Goal: Task Accomplishment & Management: Use online tool/utility

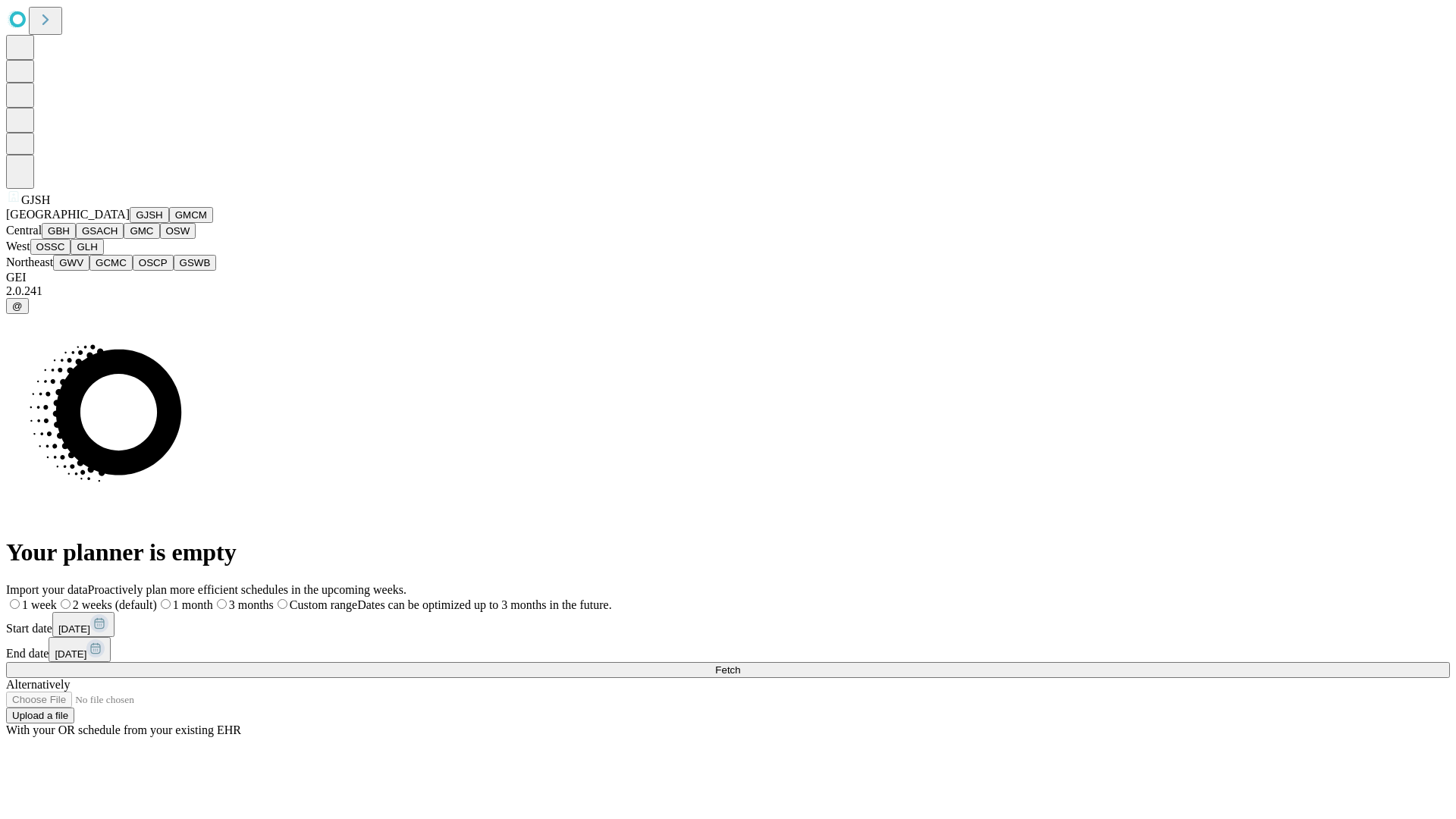
click at [129, 223] on button "GJSH" at bounding box center [149, 214] width 40 height 16
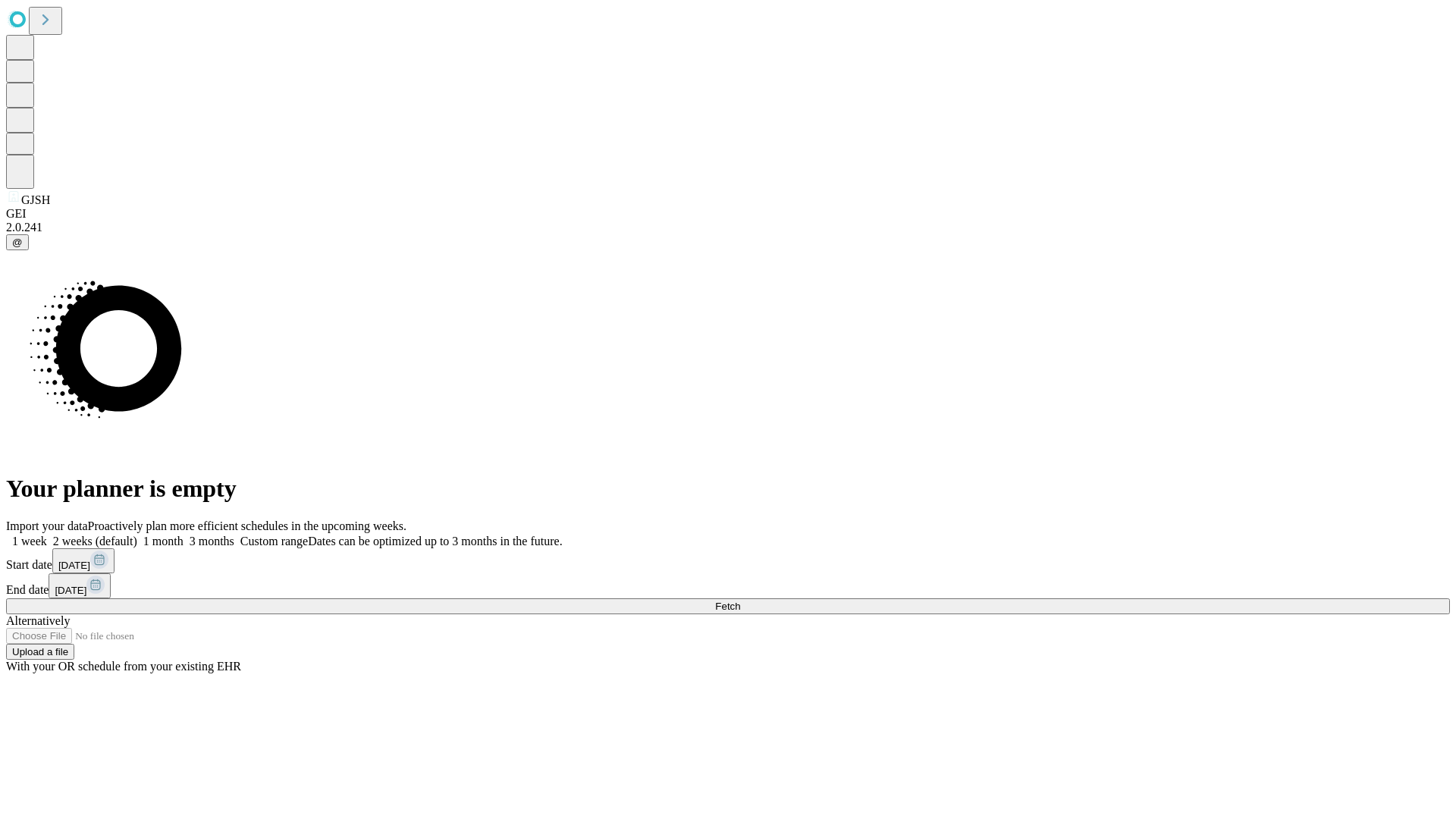
click at [47, 535] on label "1 week" at bounding box center [26, 541] width 41 height 13
click at [740, 600] on span "Fetch" at bounding box center [728, 606] width 25 height 12
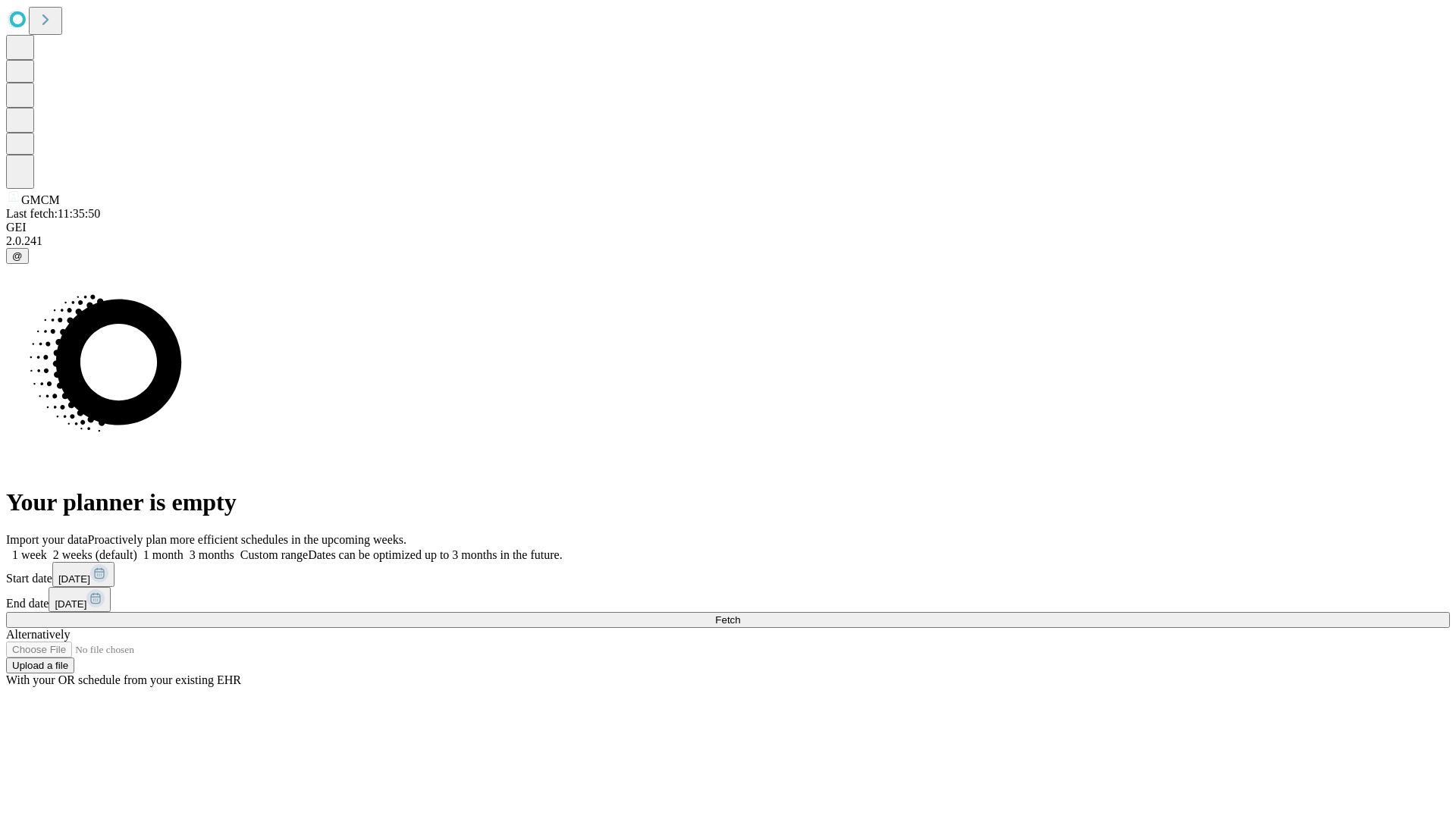
click at [47, 548] on label "1 week" at bounding box center [26, 554] width 41 height 13
click at [740, 615] on span "Fetch" at bounding box center [728, 621] width 25 height 12
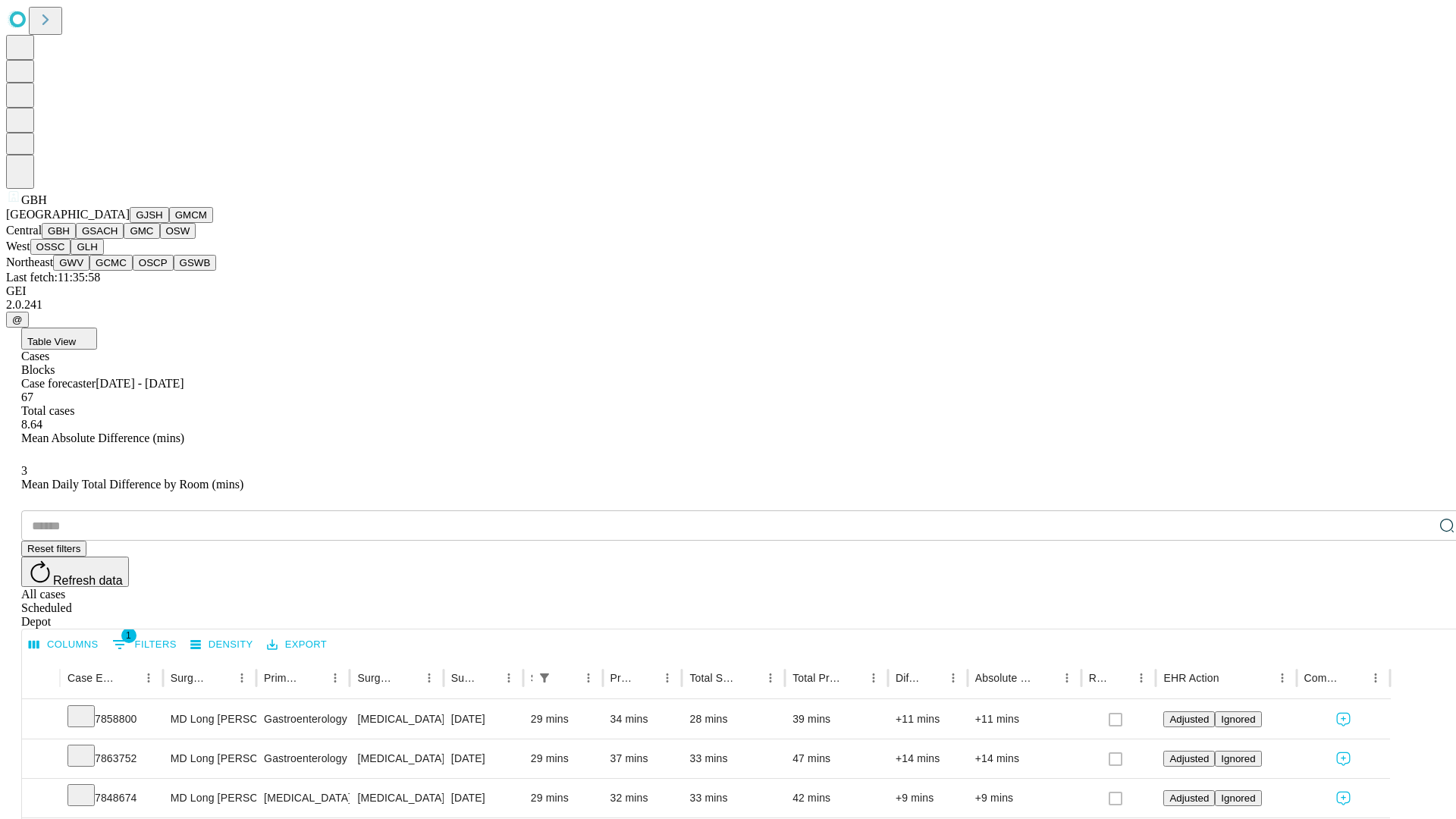
click at [118, 239] on button "GSACH" at bounding box center [99, 230] width 48 height 16
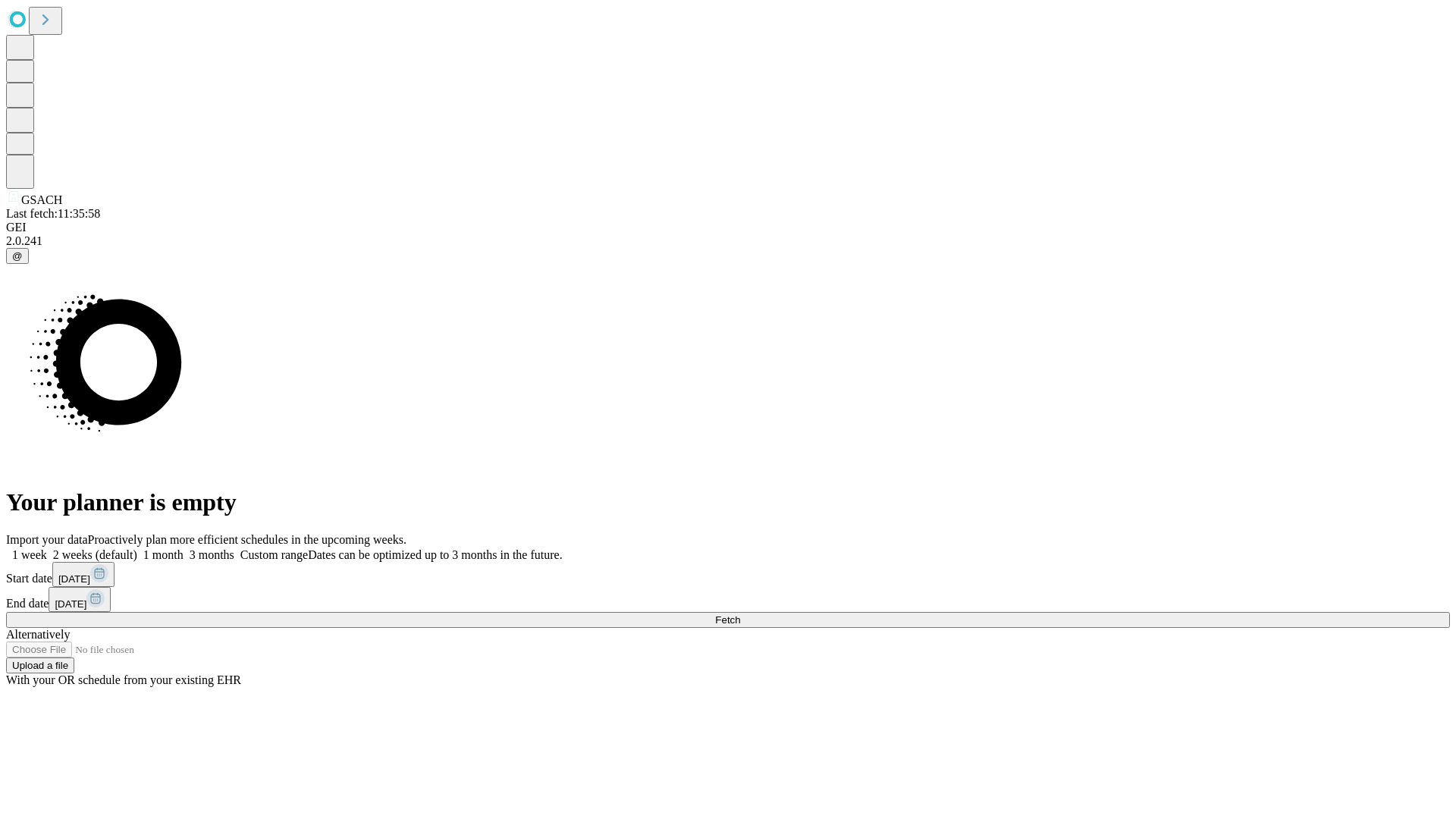
click at [47, 548] on label "1 week" at bounding box center [26, 554] width 41 height 13
click at [740, 615] on span "Fetch" at bounding box center [728, 621] width 25 height 12
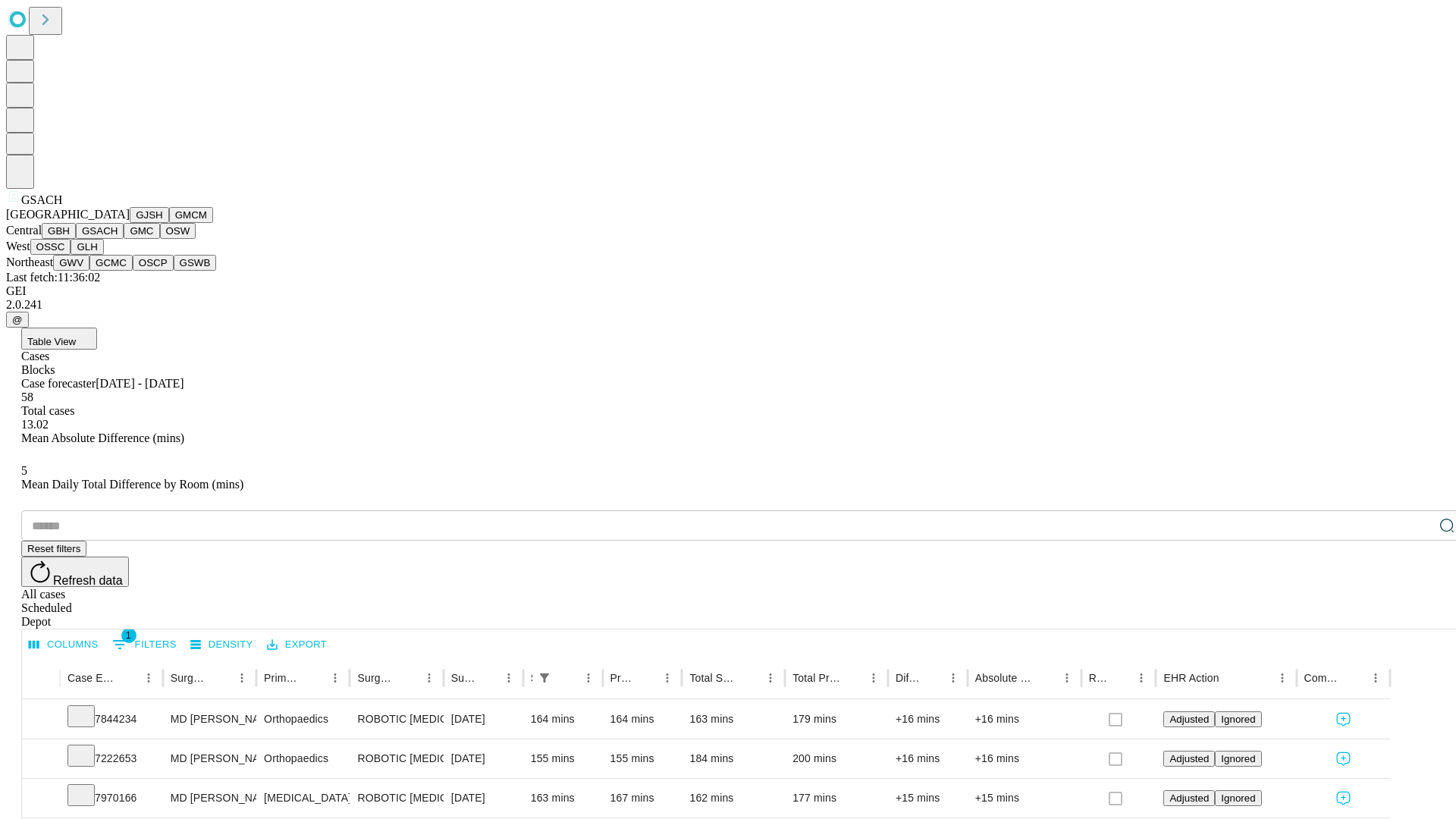
click at [124, 239] on button "GMC" at bounding box center [141, 230] width 35 height 16
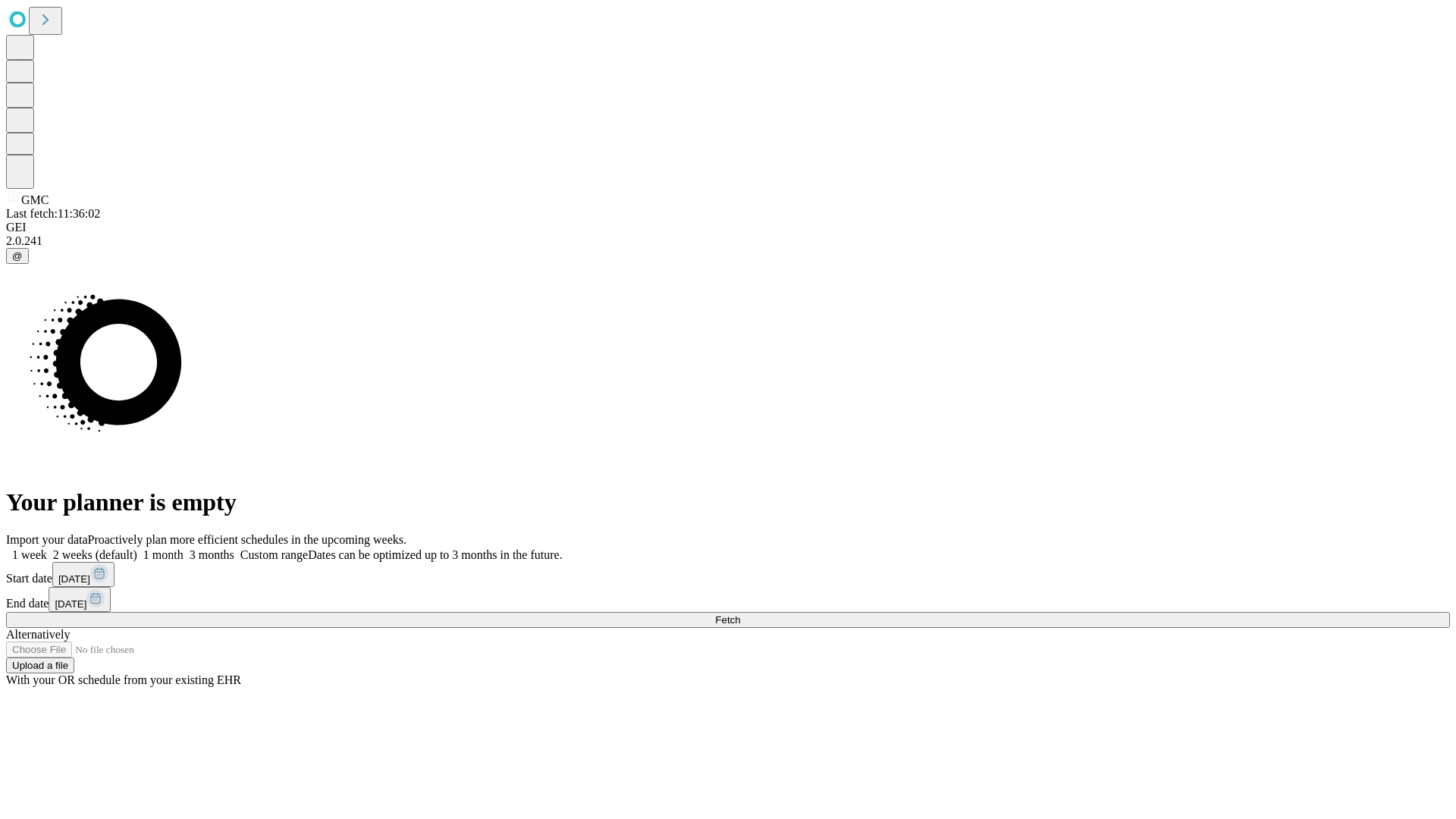
click at [47, 548] on label "1 week" at bounding box center [26, 554] width 41 height 13
click at [740, 615] on span "Fetch" at bounding box center [728, 621] width 25 height 12
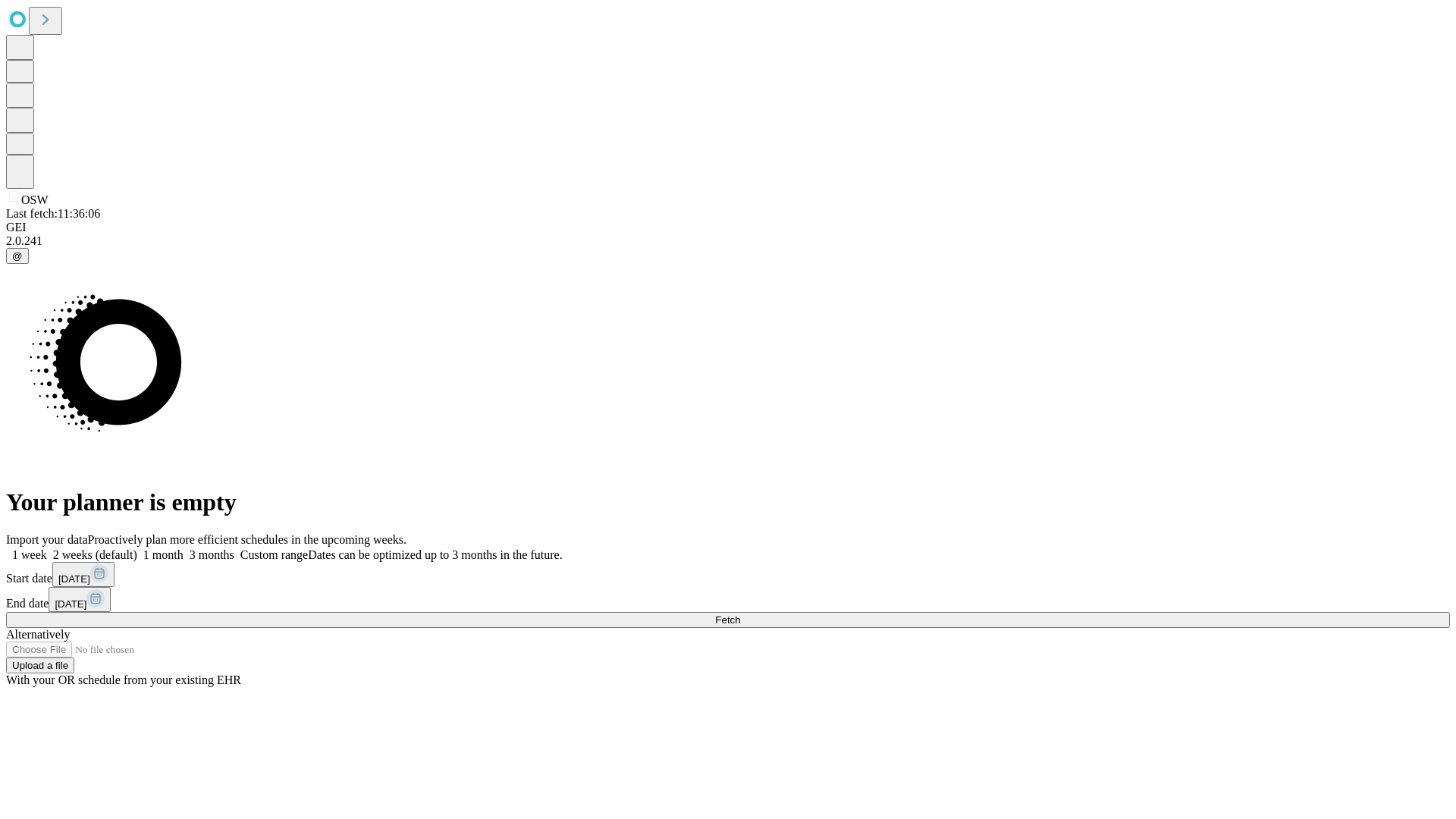
click at [47, 548] on label "1 week" at bounding box center [26, 554] width 41 height 13
click at [740, 615] on span "Fetch" at bounding box center [728, 621] width 25 height 12
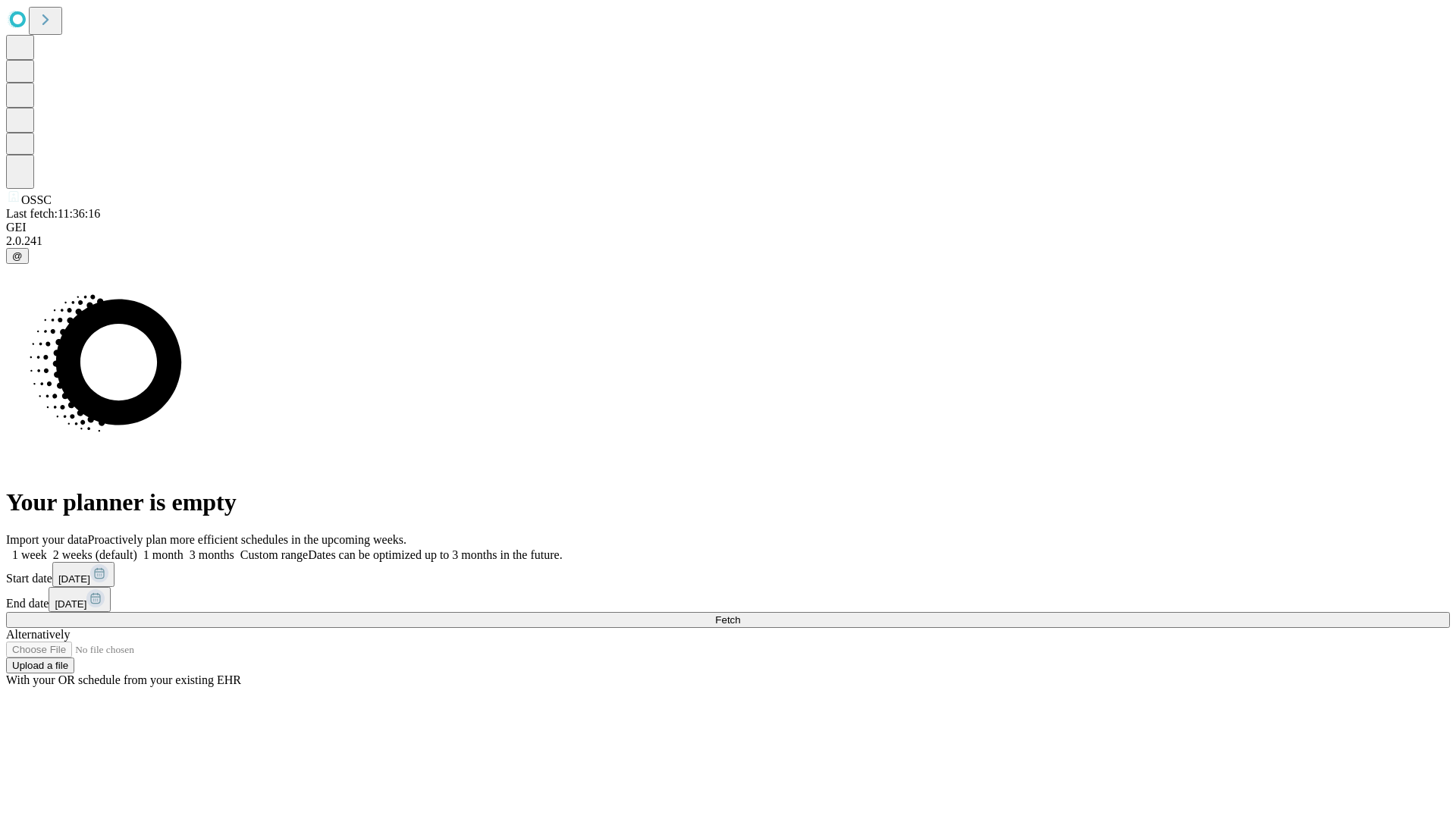
click at [740, 615] on span "Fetch" at bounding box center [728, 621] width 25 height 12
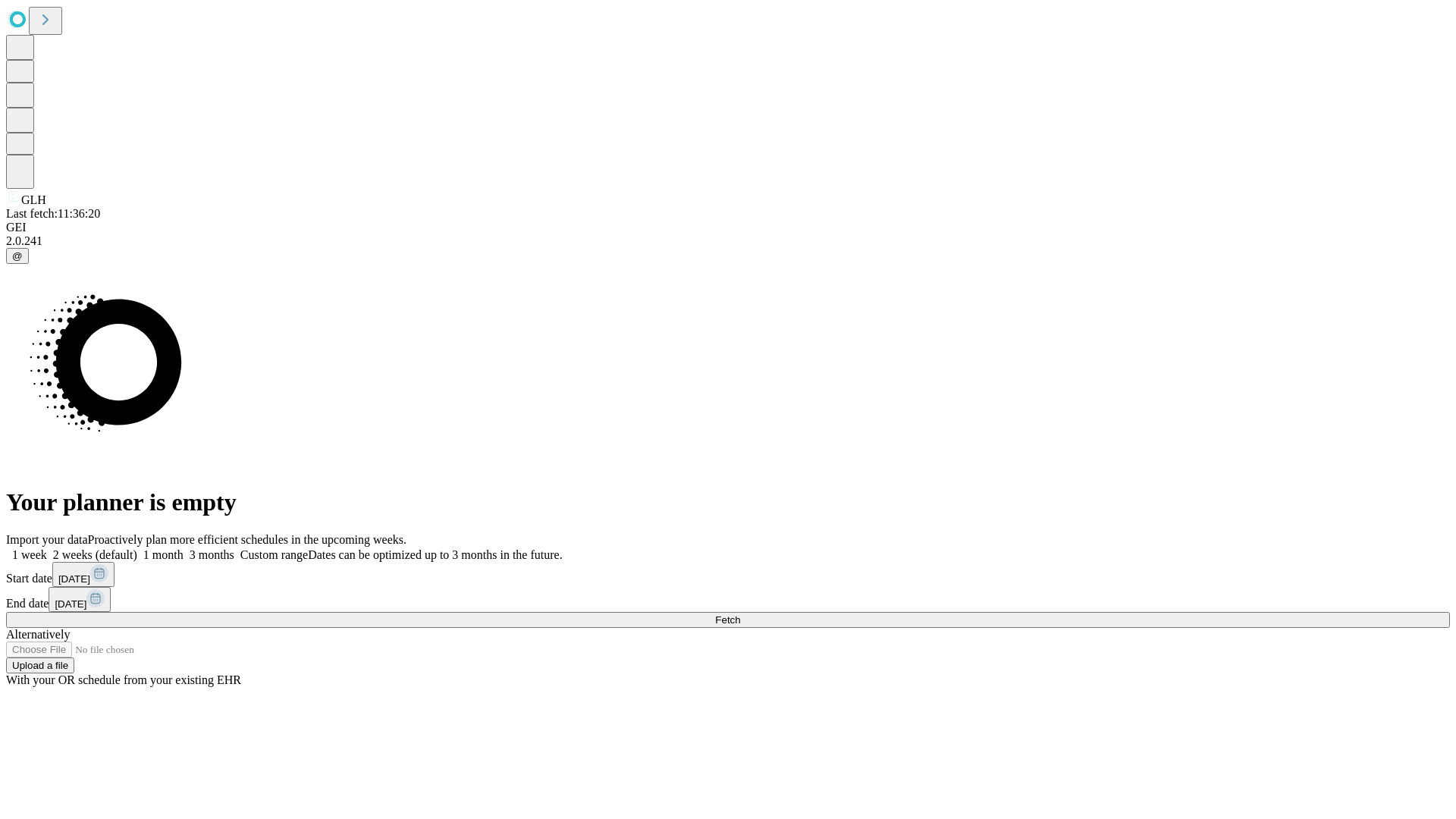
click at [47, 548] on label "1 week" at bounding box center [26, 554] width 41 height 13
click at [740, 615] on span "Fetch" at bounding box center [728, 621] width 25 height 12
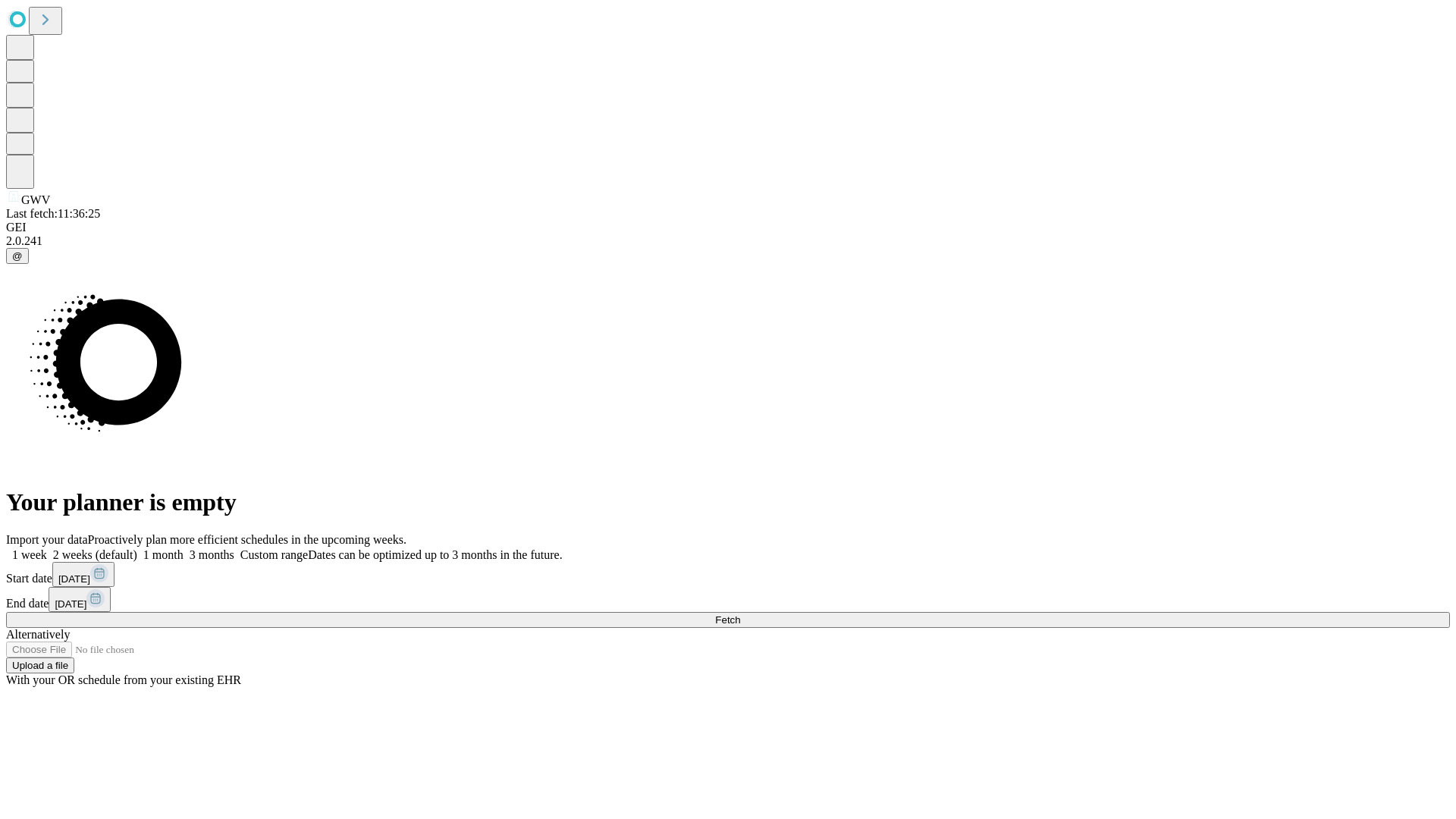
click at [47, 548] on label "1 week" at bounding box center [26, 554] width 41 height 13
click at [740, 615] on span "Fetch" at bounding box center [728, 621] width 25 height 12
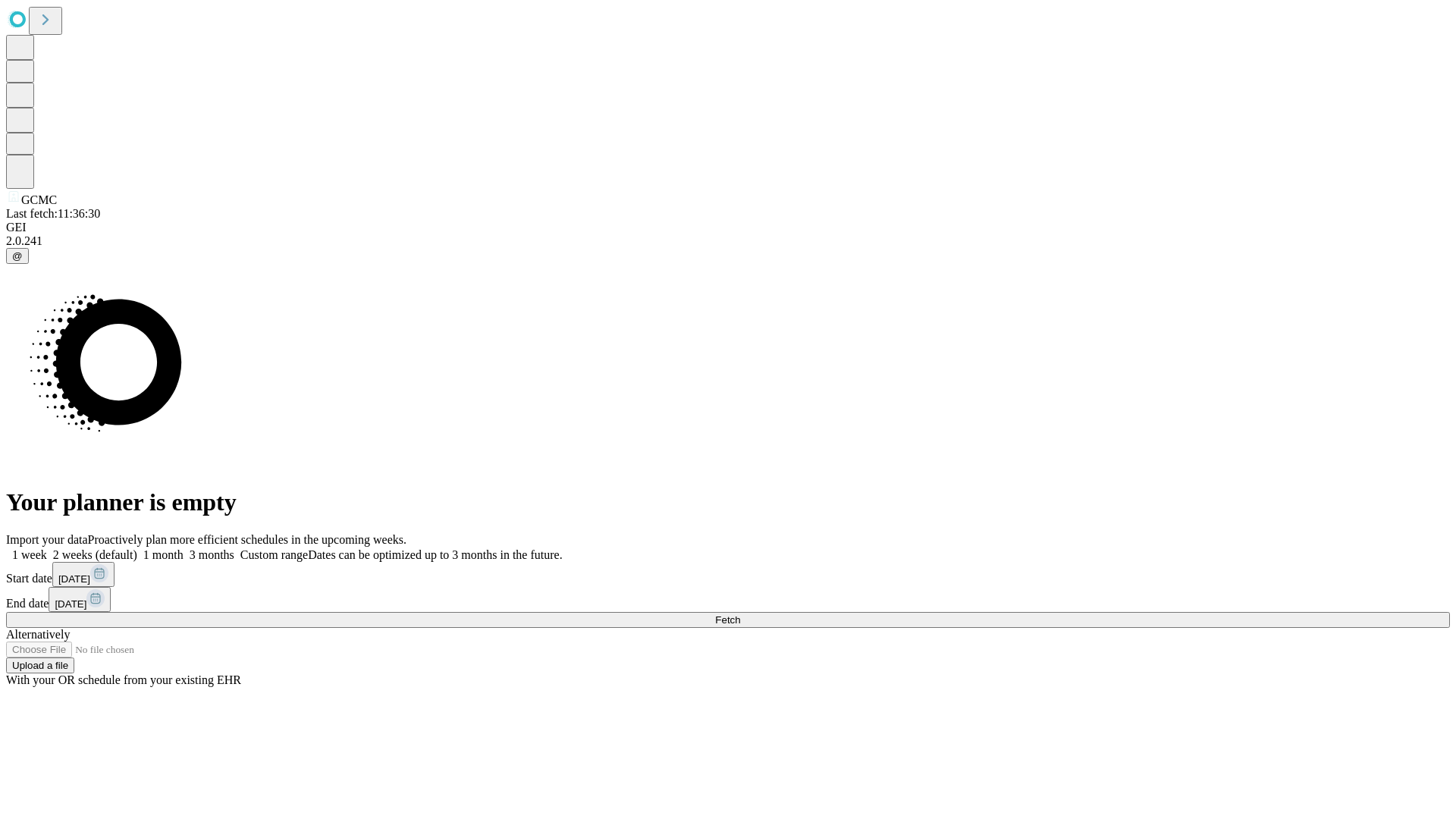
click at [47, 548] on label "1 week" at bounding box center [26, 554] width 41 height 13
click at [740, 615] on span "Fetch" at bounding box center [728, 621] width 25 height 12
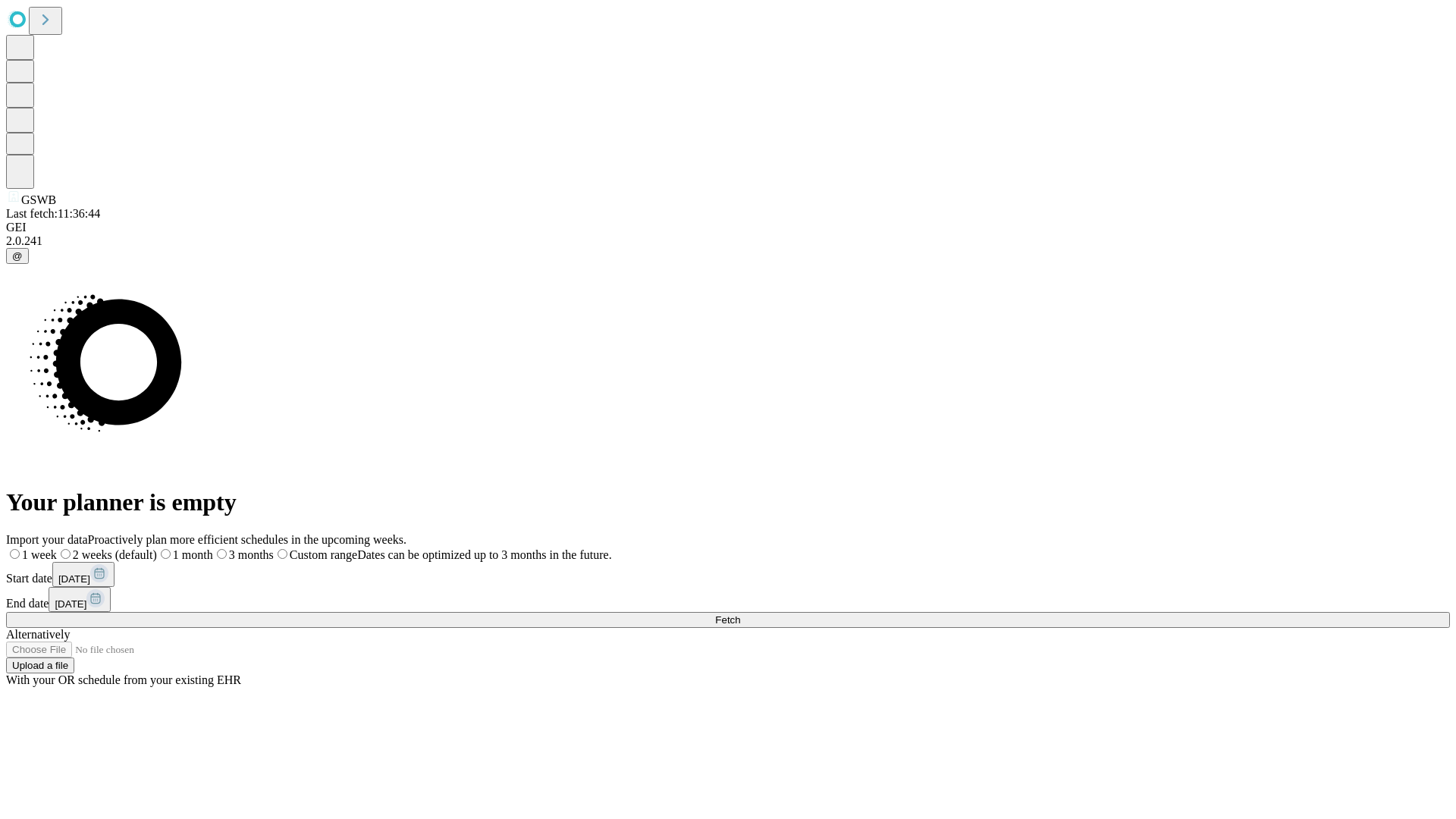
click at [57, 548] on label "1 week" at bounding box center [31, 554] width 50 height 13
click at [740, 615] on span "Fetch" at bounding box center [728, 621] width 25 height 12
